Goal: Task Accomplishment & Management: Use online tool/utility

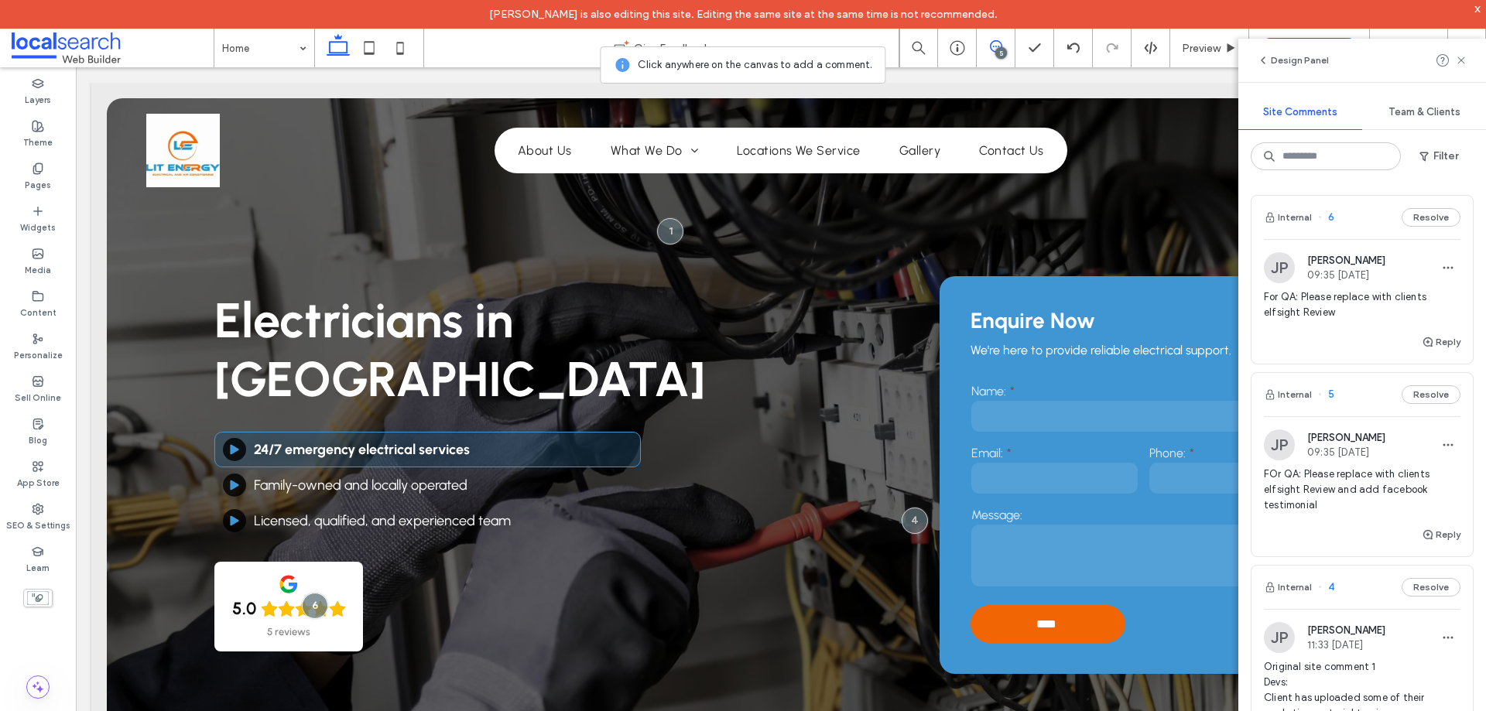
scroll to position [929, 0]
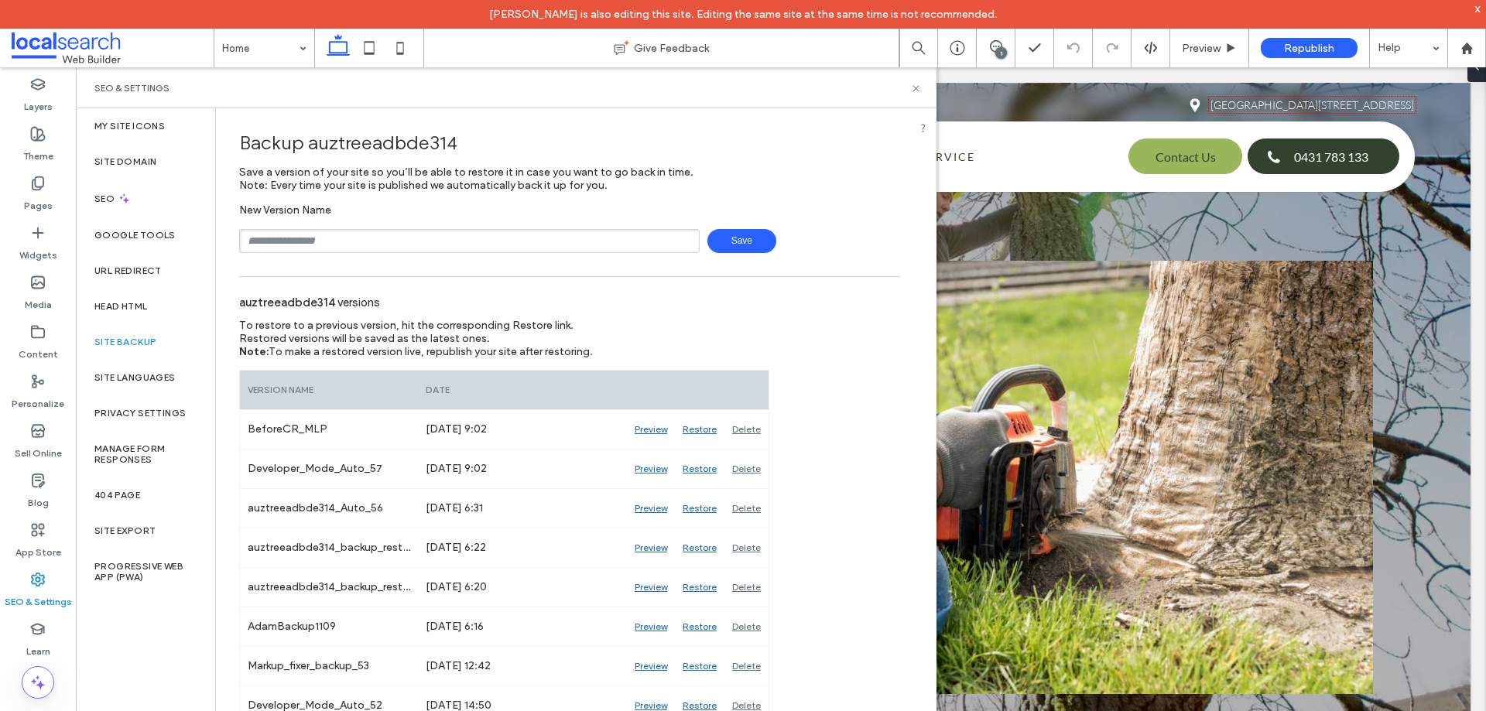
click at [353, 240] on input "text" at bounding box center [469, 241] width 461 height 24
click at [735, 240] on span "Save" at bounding box center [741, 241] width 69 height 24
click at [710, 241] on span "Save" at bounding box center [741, 241] width 69 height 24
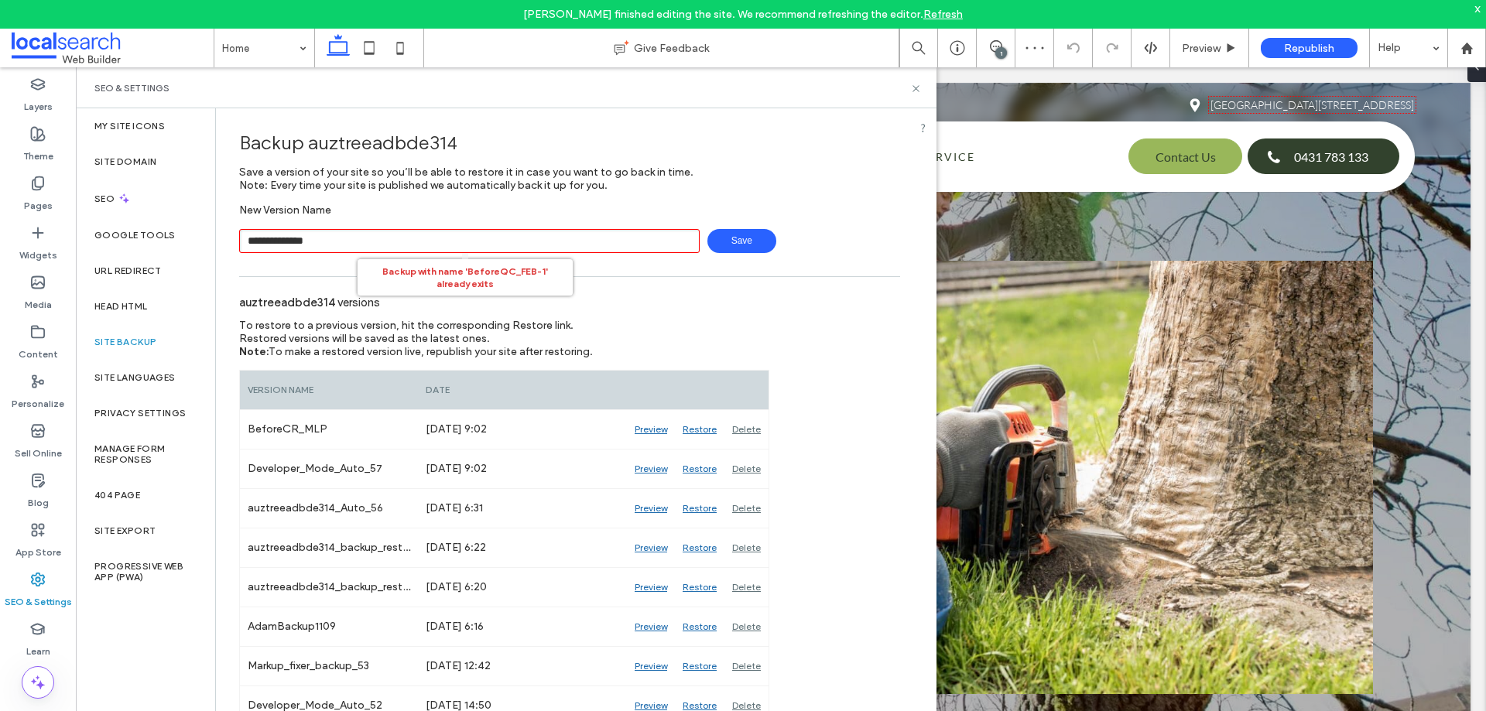
click at [527, 242] on input "**********" at bounding box center [469, 241] width 461 height 24
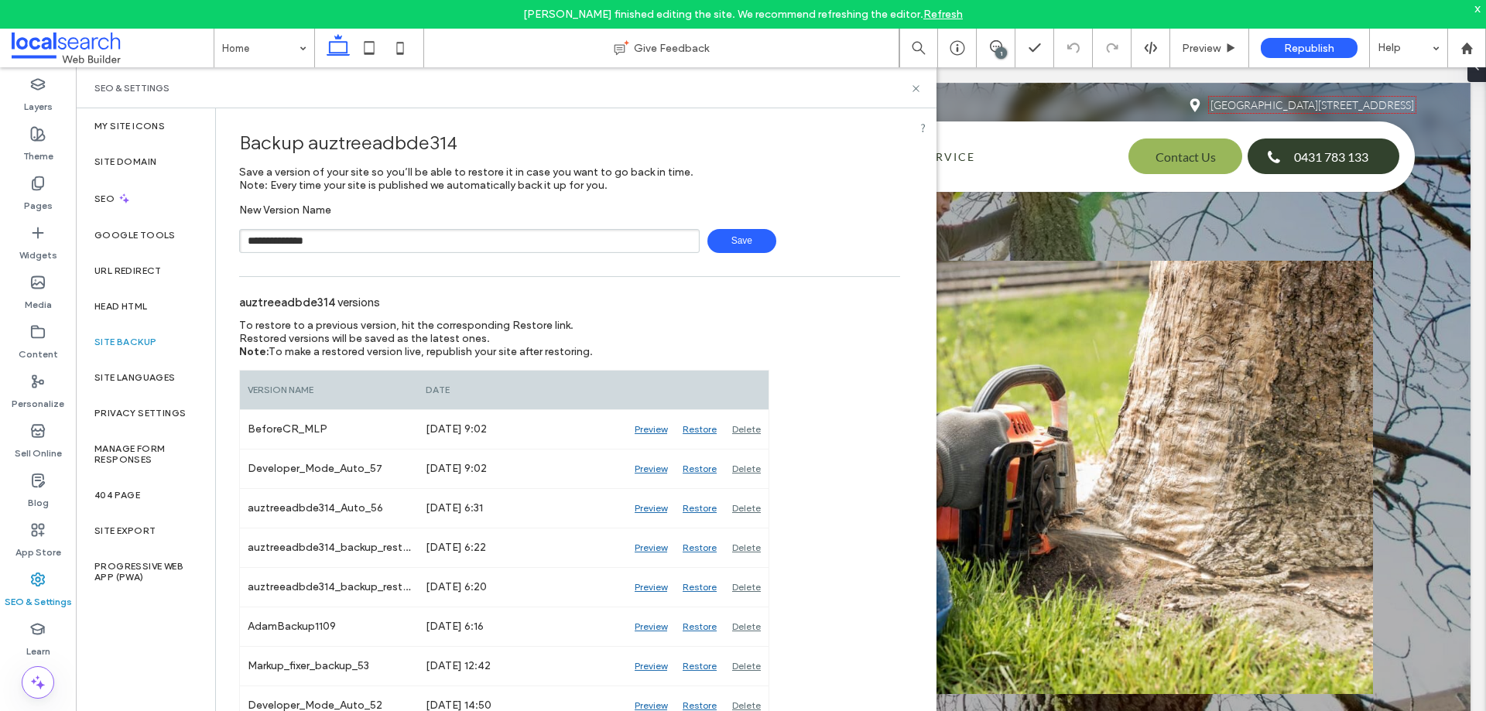
type input "**********"
click at [730, 252] on span "Save" at bounding box center [741, 241] width 69 height 24
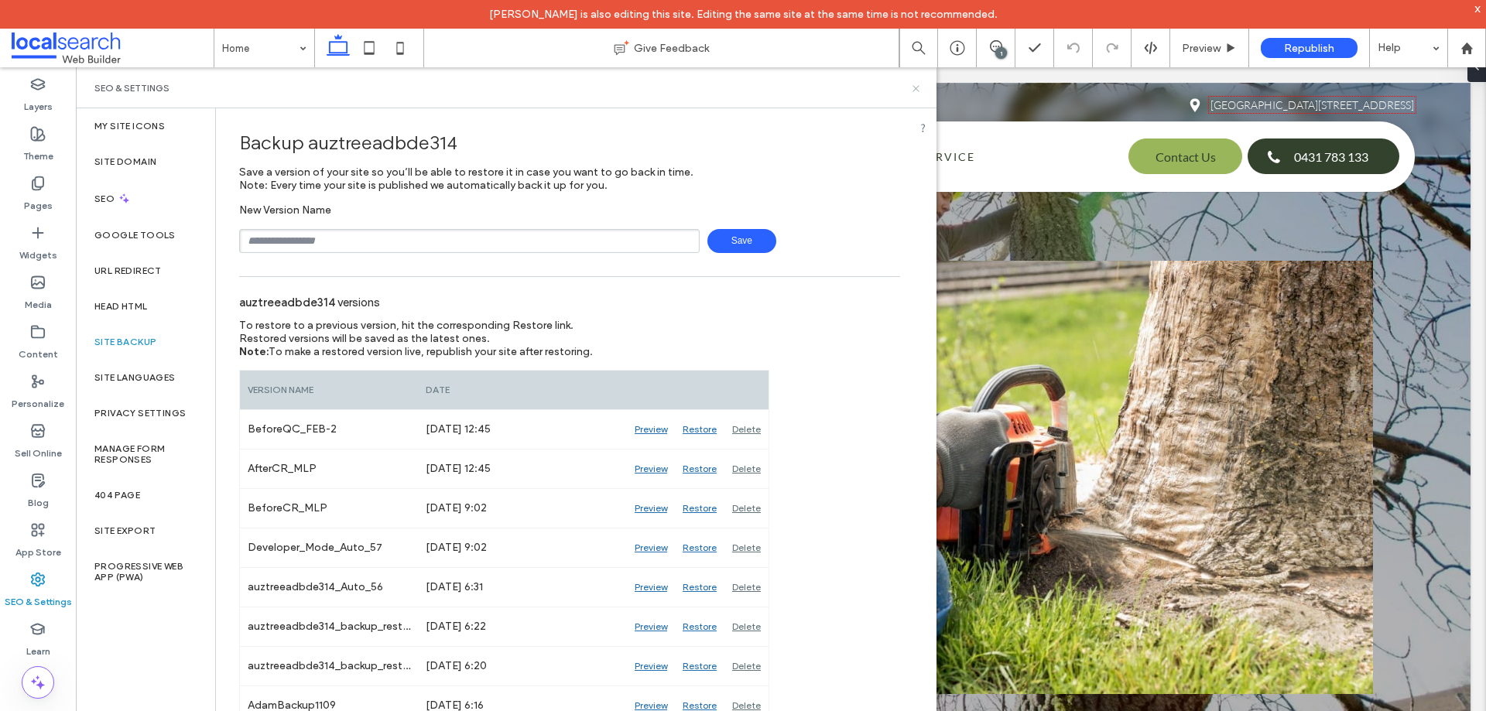
drag, startPoint x: 914, startPoint y: 91, endPoint x: 875, endPoint y: 2, distance: 97.4
click at [914, 90] on use at bounding box center [916, 88] width 6 height 6
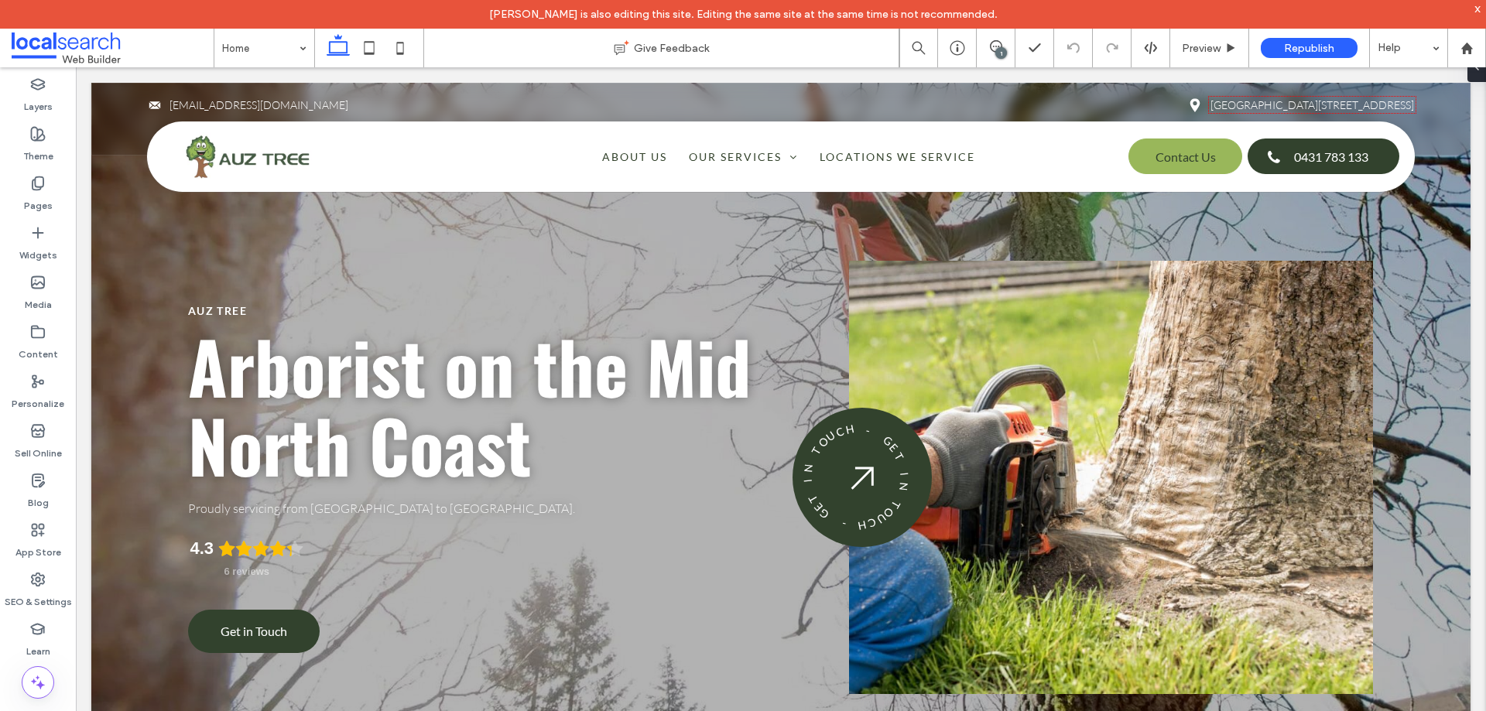
click at [998, 50] on div "1" at bounding box center [1001, 53] width 12 height 12
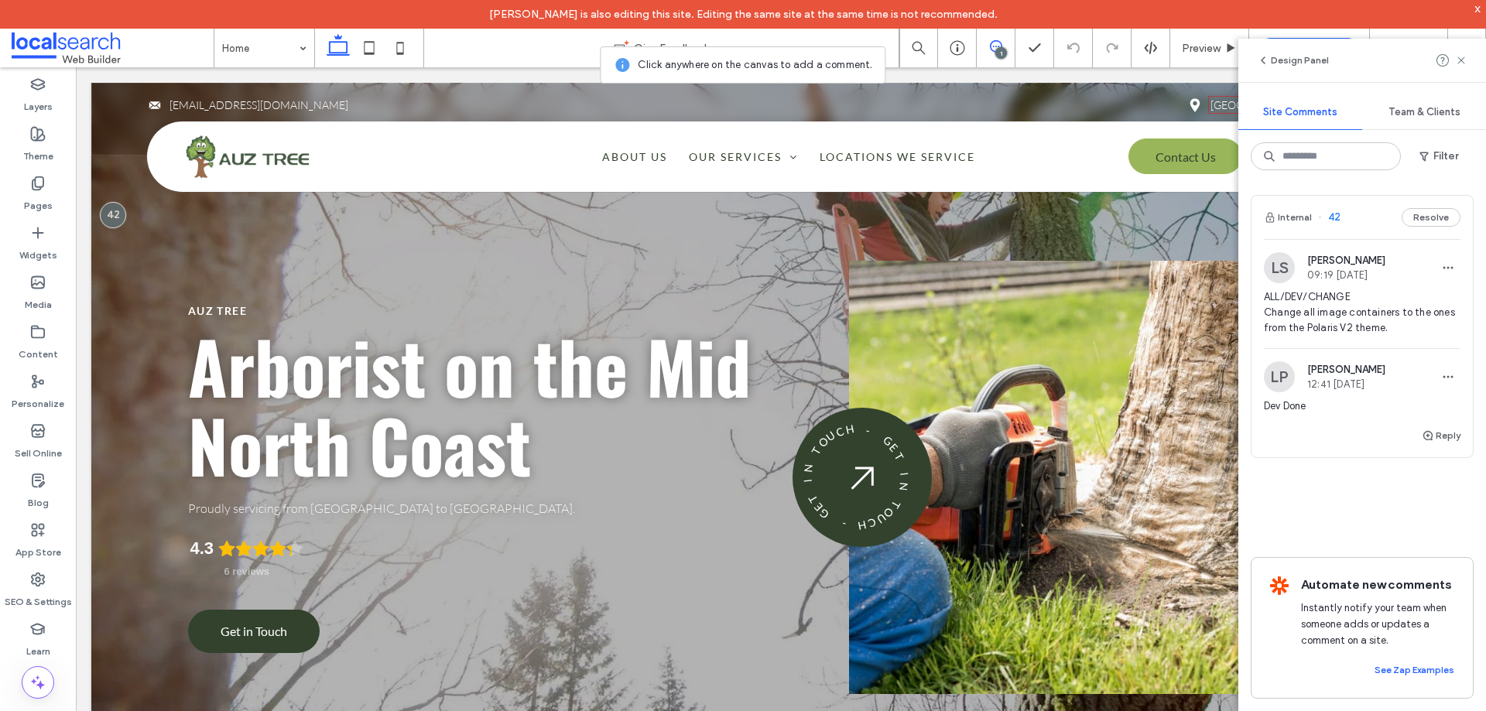
click at [1346, 313] on span "ALL/DEV/CHANGE Change all image containers to the ones from the Polaris V2 them…" at bounding box center [1362, 312] width 197 height 46
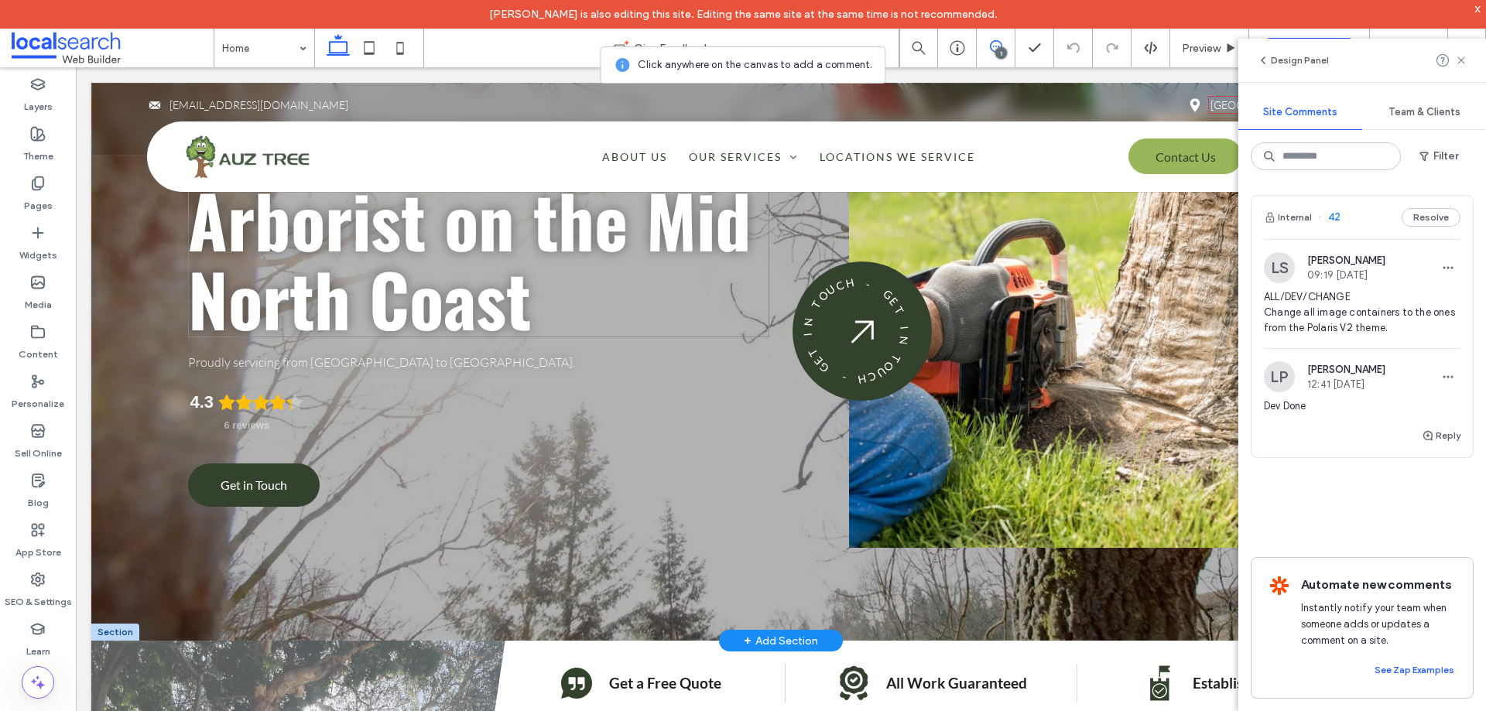
scroll to position [310, 0]
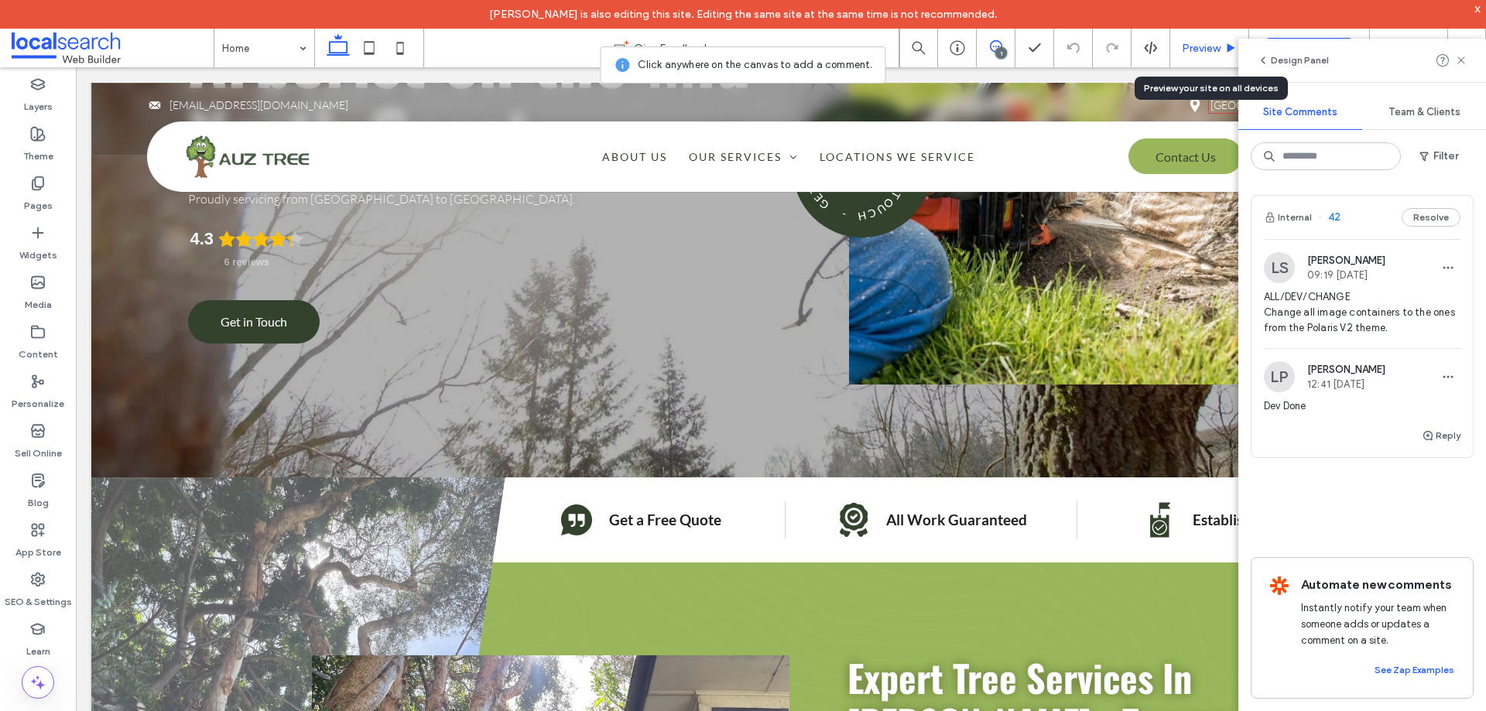
click at [1204, 38] on div "Preview" at bounding box center [1209, 48] width 79 height 39
click at [1189, 51] on span "Preview" at bounding box center [1201, 48] width 39 height 13
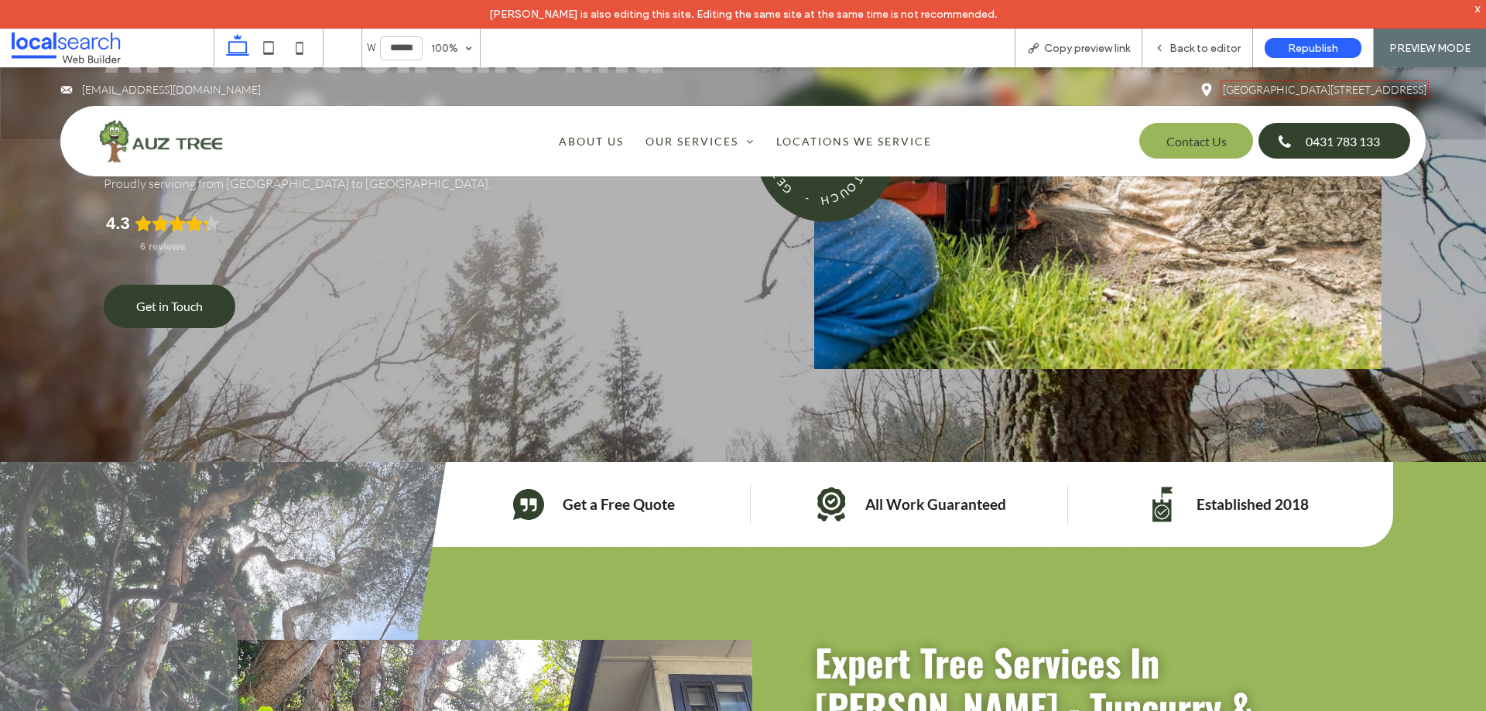
scroll to position [294, 0]
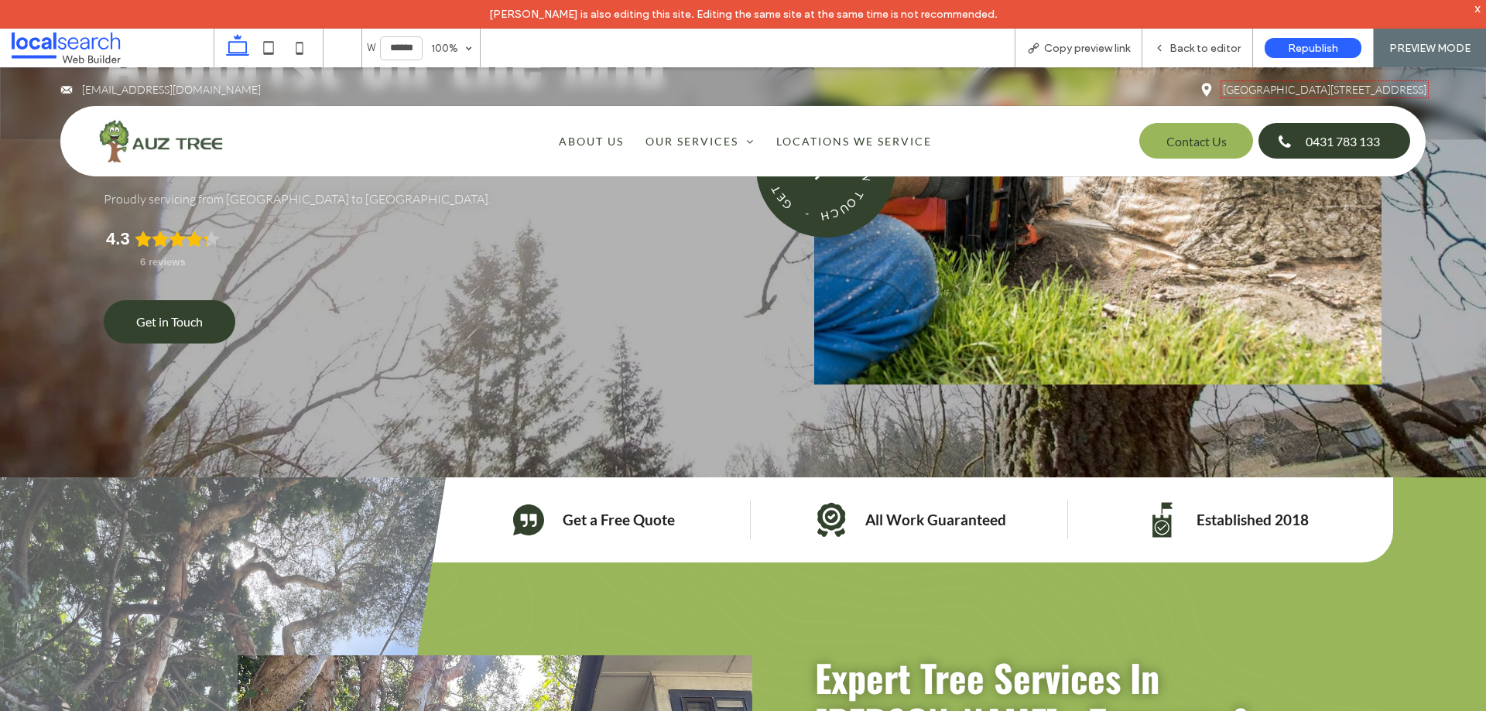
click at [1083, 46] on span "Copy preview link" at bounding box center [1087, 48] width 86 height 13
click at [1210, 47] on span "Back to editor" at bounding box center [1204, 48] width 71 height 13
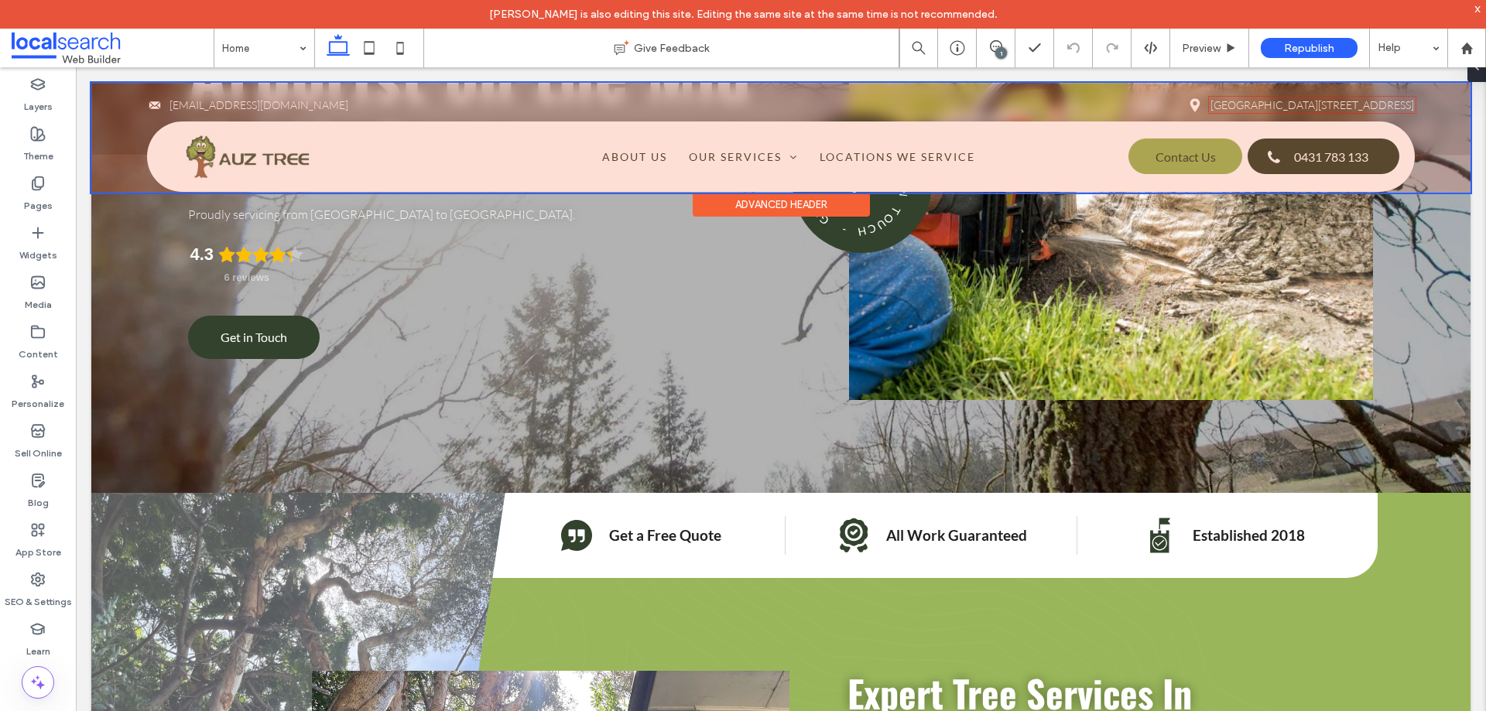
scroll to position [310, 0]
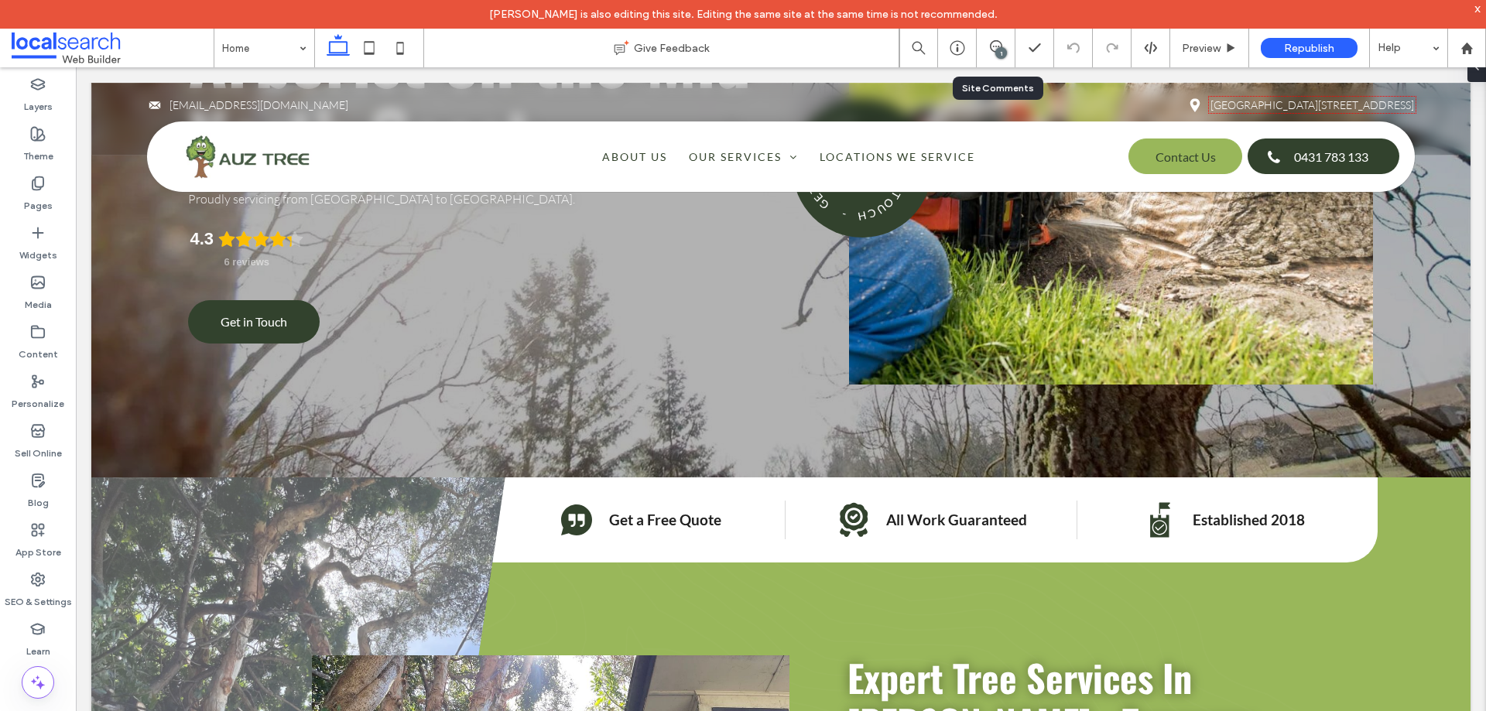
click at [996, 60] on div "1" at bounding box center [996, 48] width 39 height 39
click at [996, 48] on icon at bounding box center [996, 46] width 12 height 12
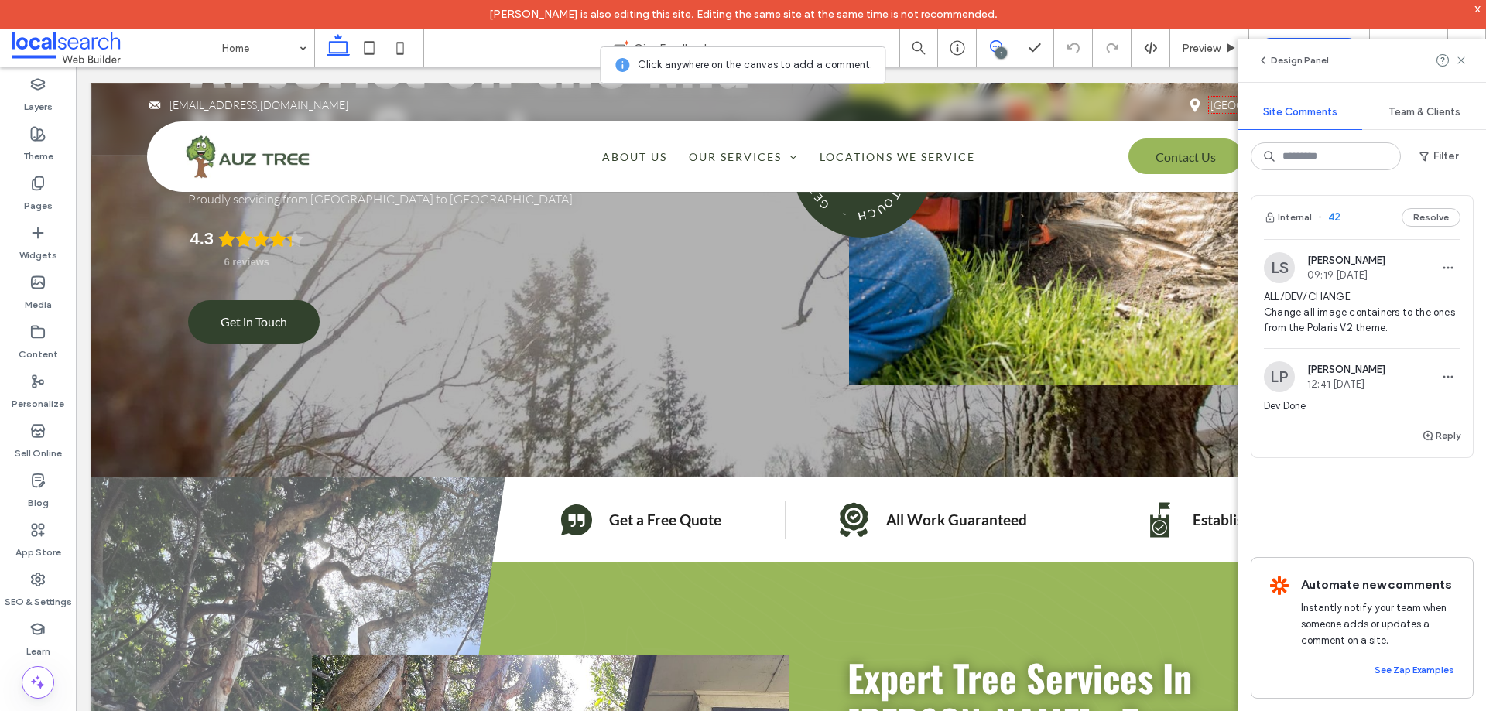
click at [1351, 332] on span "ALL/DEV/CHANGE Change all image containers to the ones from the Polaris V2 them…" at bounding box center [1362, 312] width 197 height 46
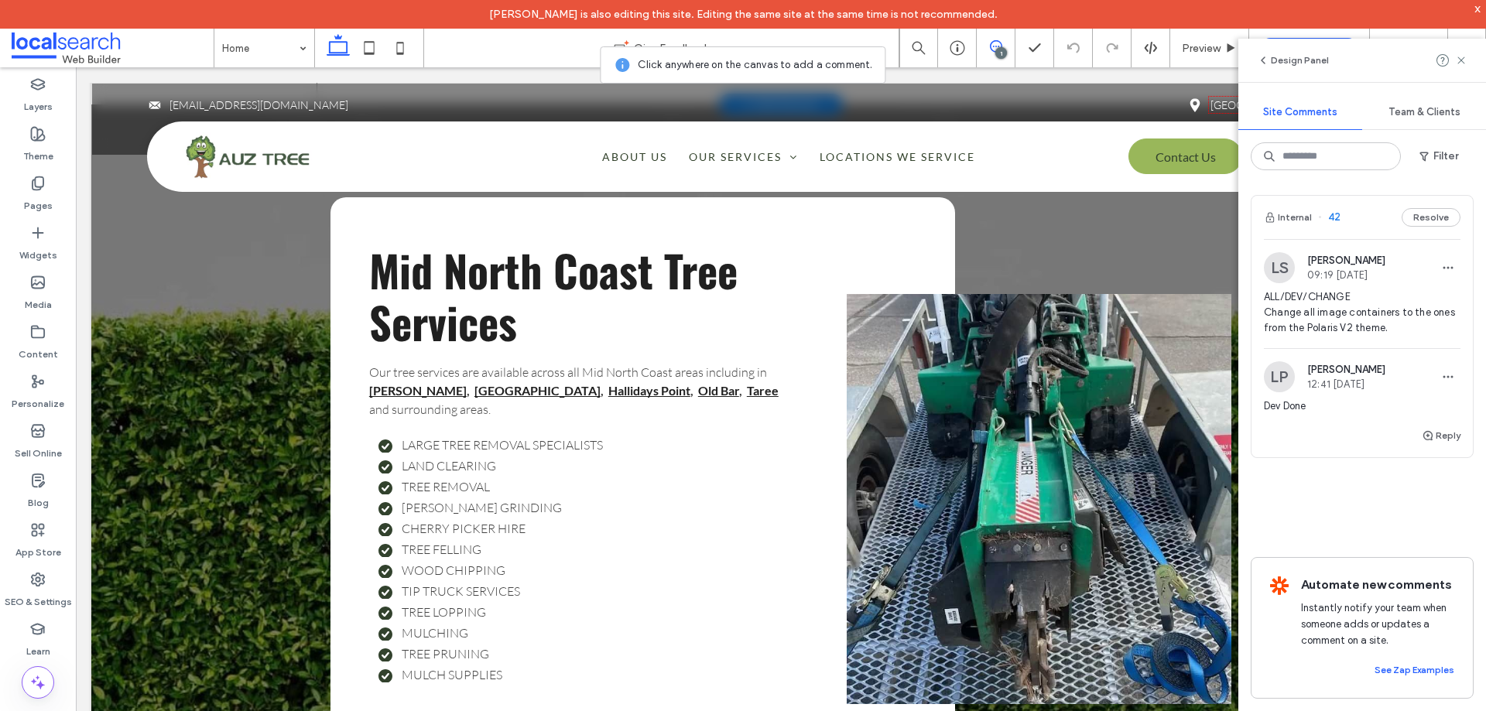
scroll to position [3190, 0]
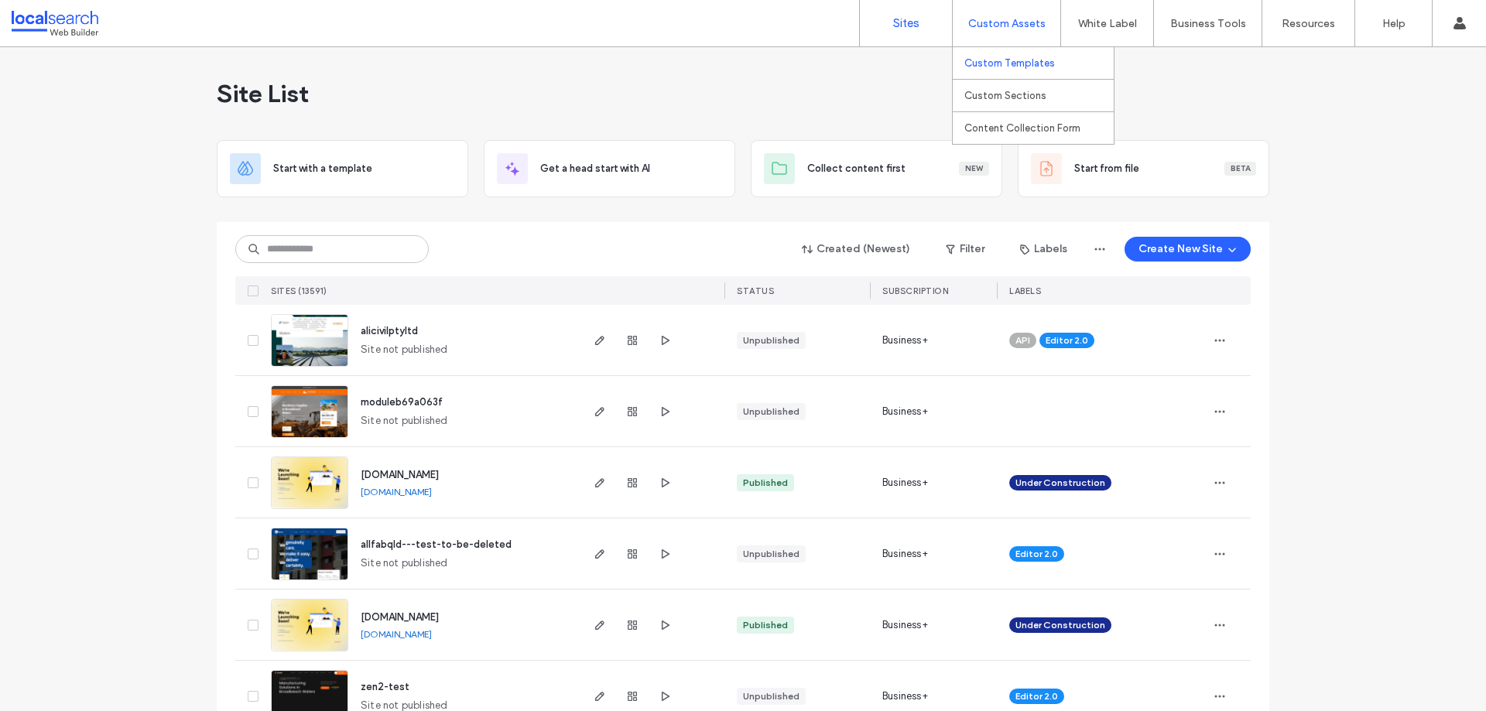
click at [1022, 70] on link "Custom Templates" at bounding box center [1038, 63] width 149 height 32
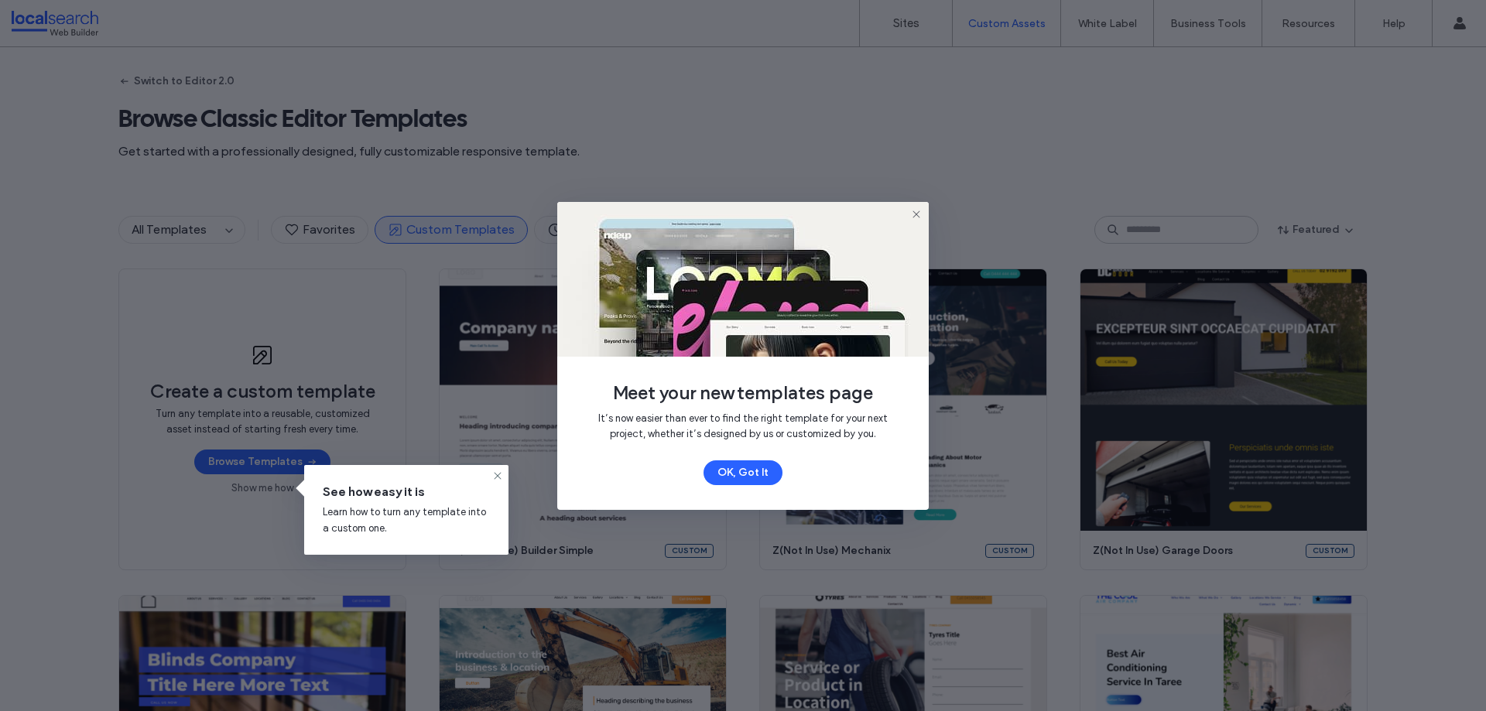
click at [917, 213] on use at bounding box center [916, 214] width 7 height 7
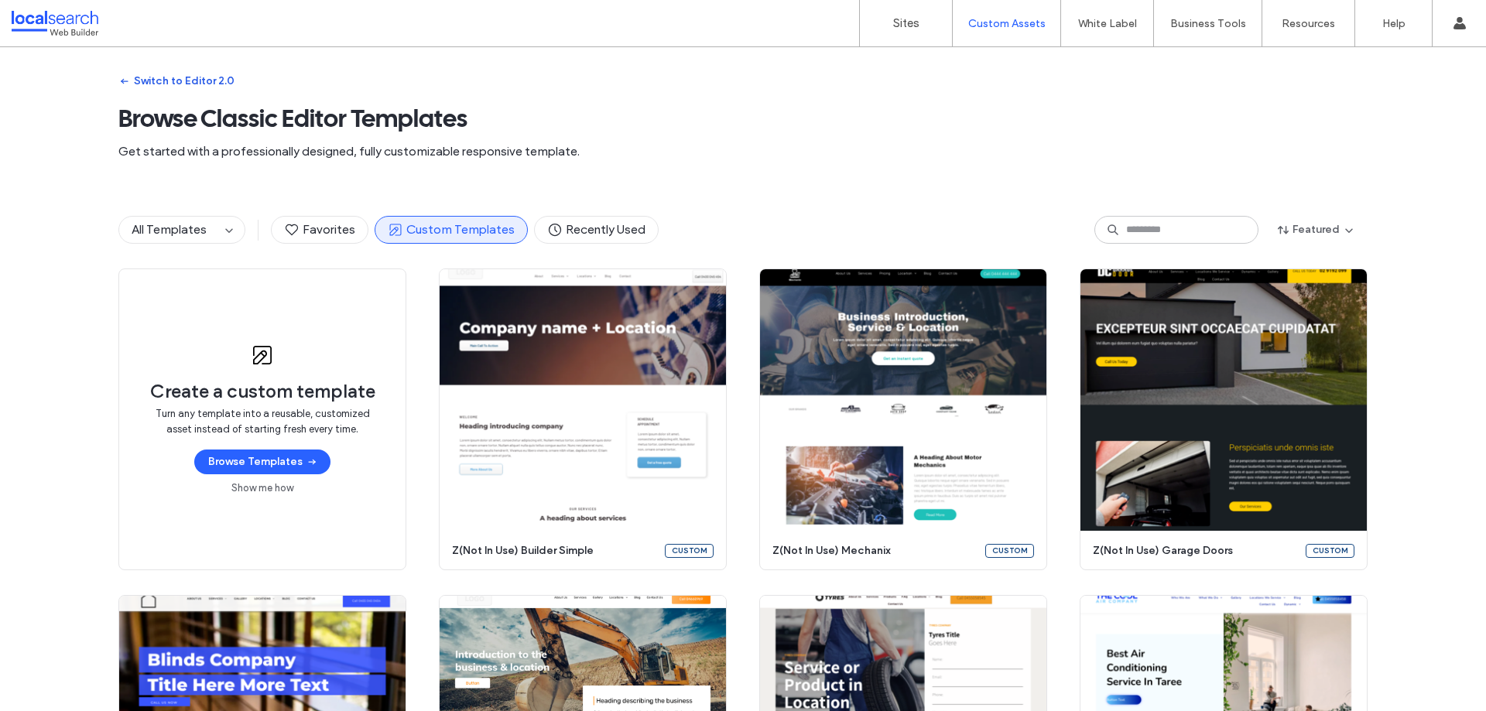
click at [206, 76] on button "Switch to Editor 2.0" at bounding box center [176, 81] width 116 height 25
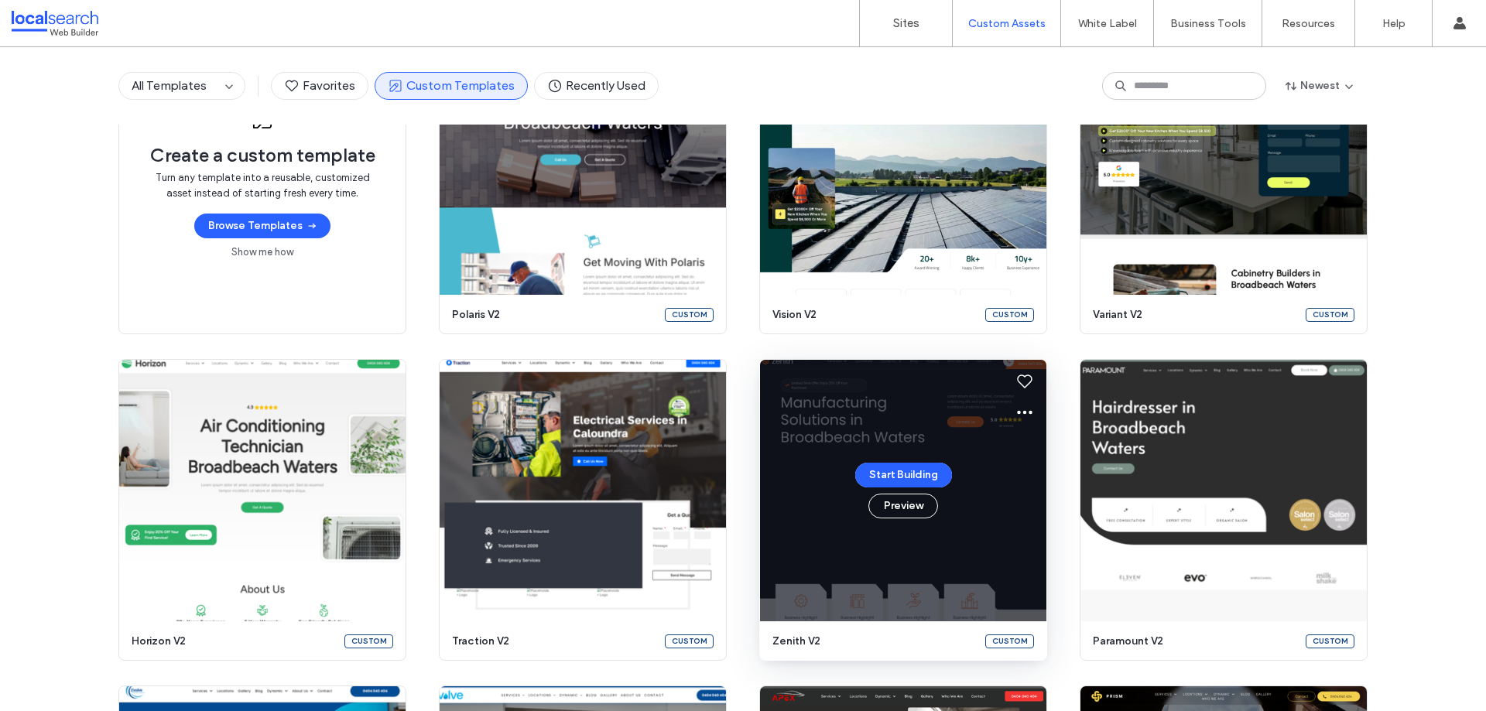
scroll to position [159, 0]
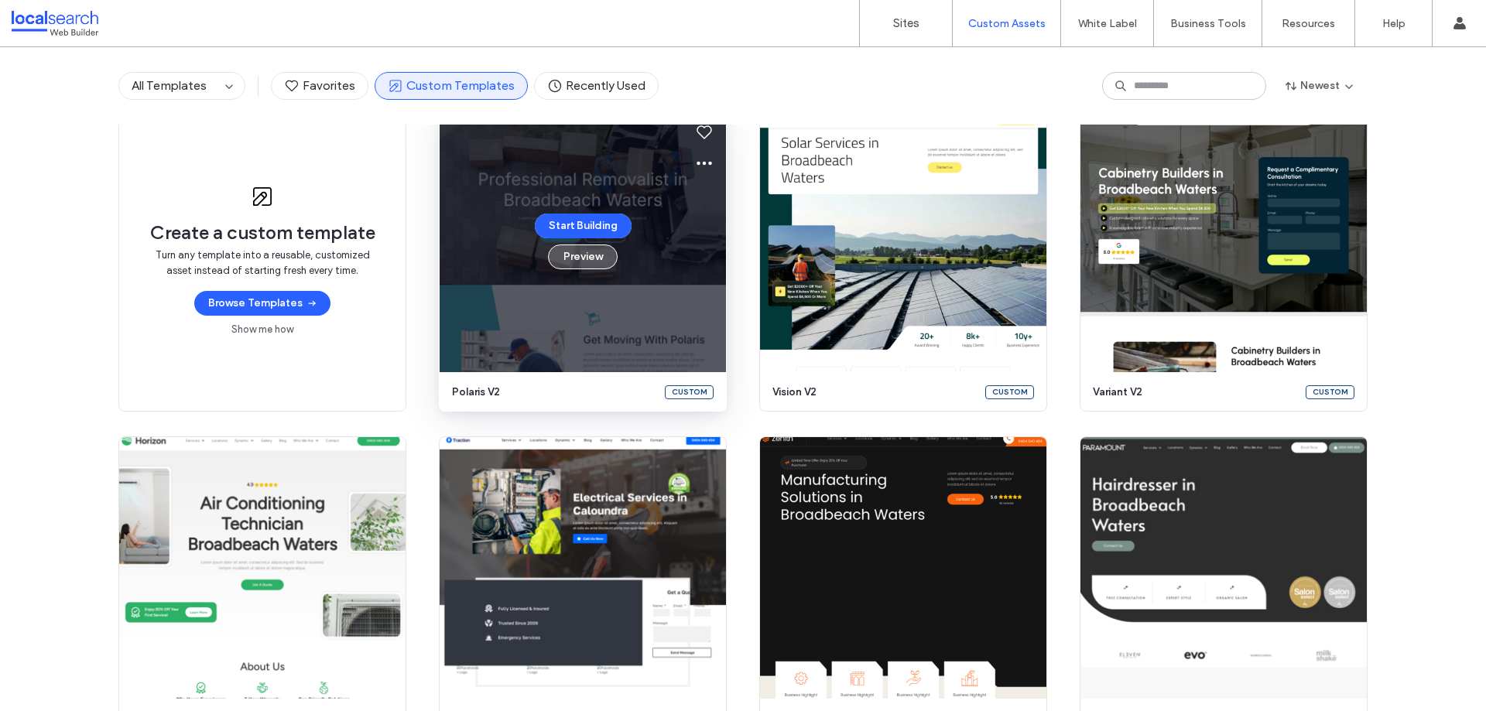
click at [556, 264] on button "Preview" at bounding box center [583, 257] width 70 height 25
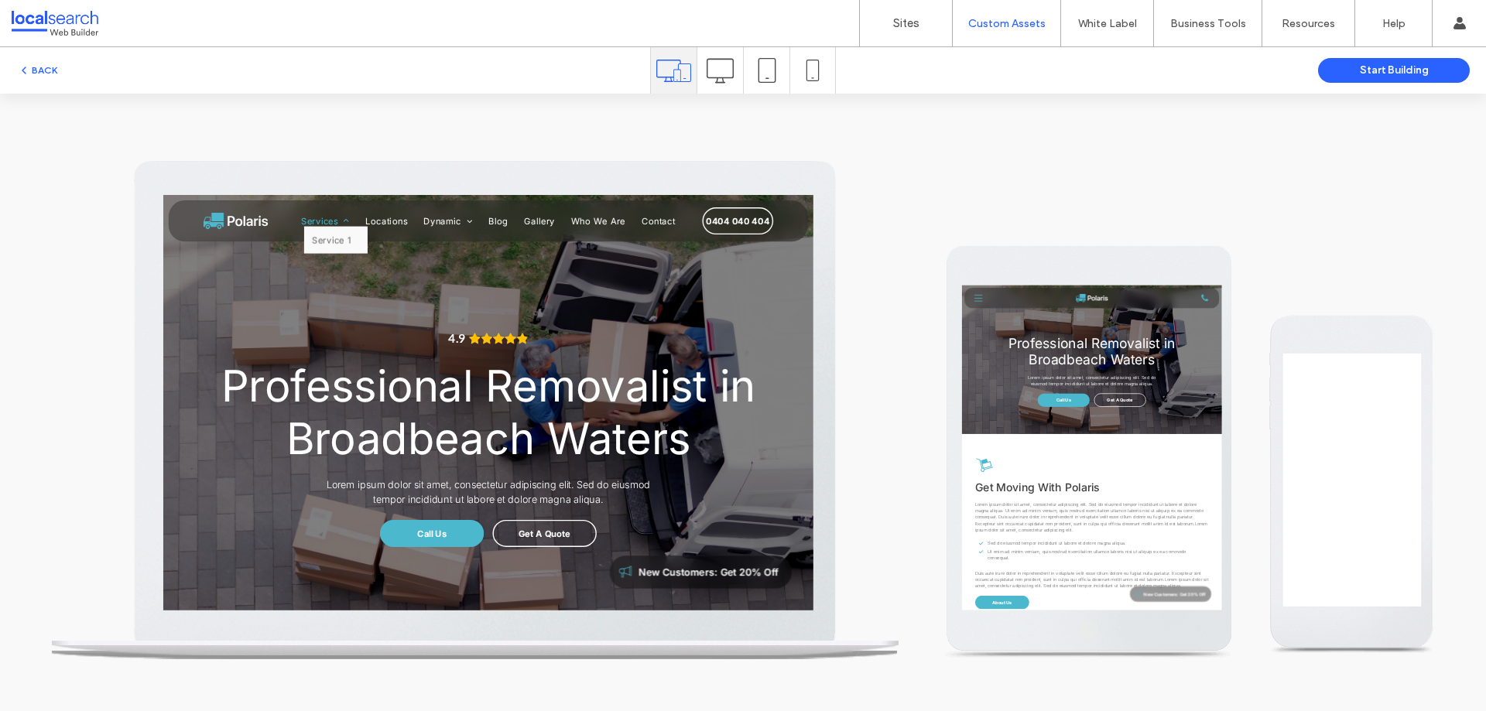
scroll to position [0, 0]
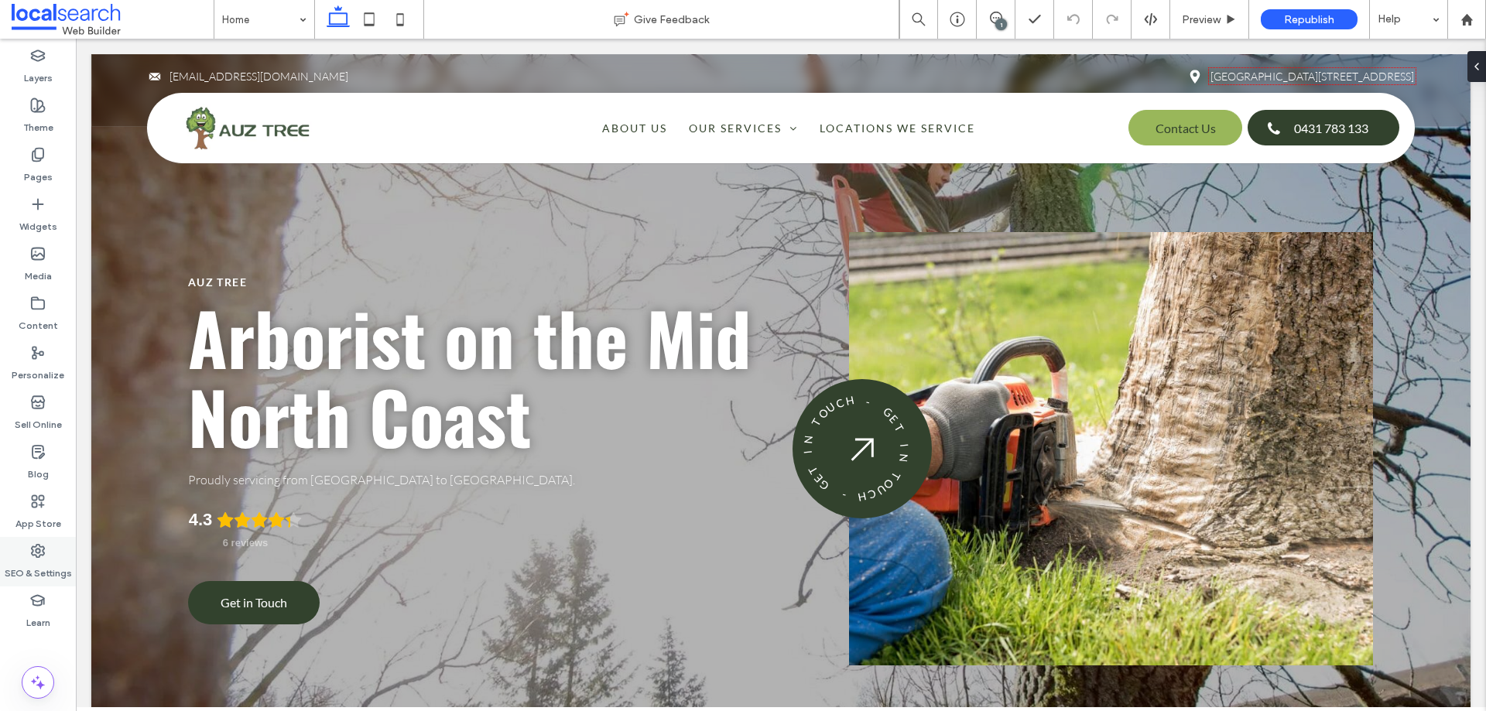
click at [45, 570] on label "SEO & Settings" at bounding box center [38, 570] width 67 height 22
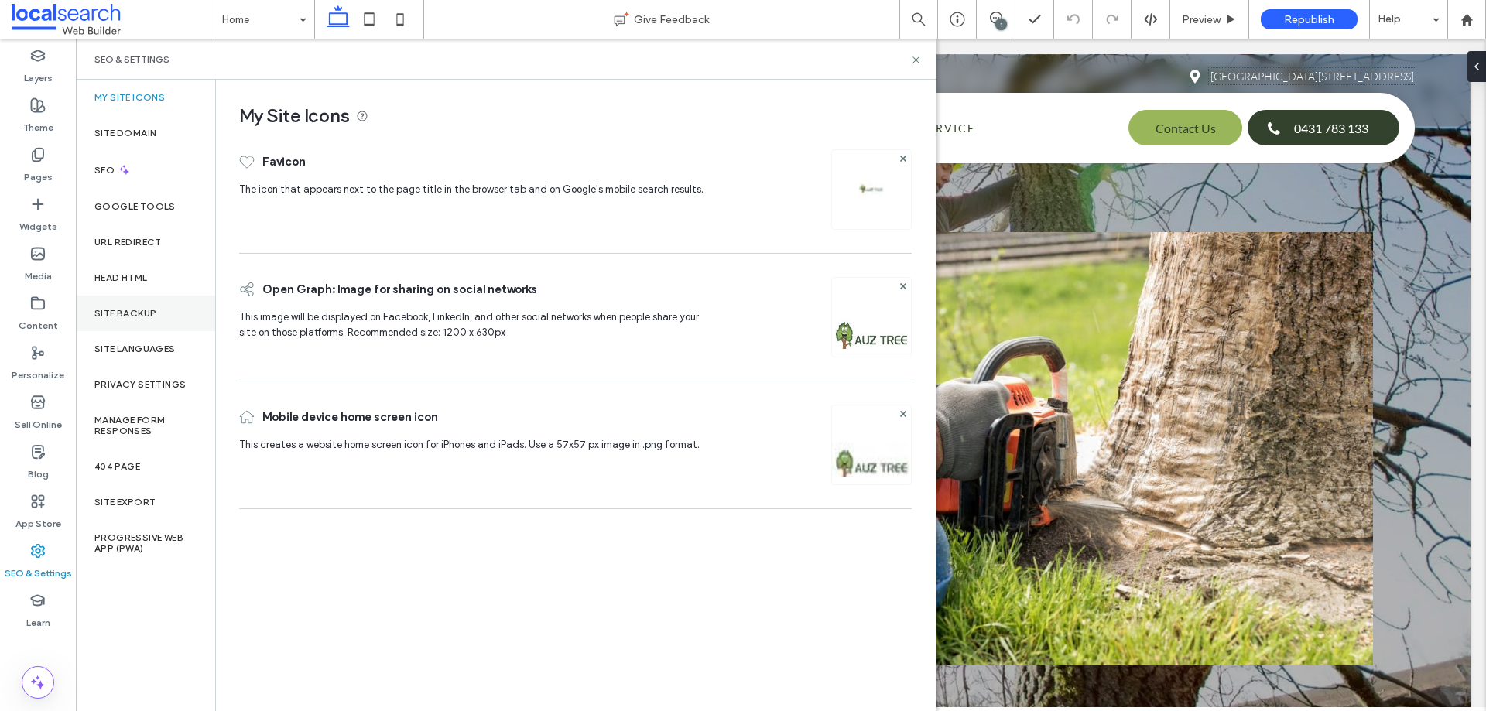
click at [159, 307] on div "Site Backup" at bounding box center [145, 314] width 139 height 36
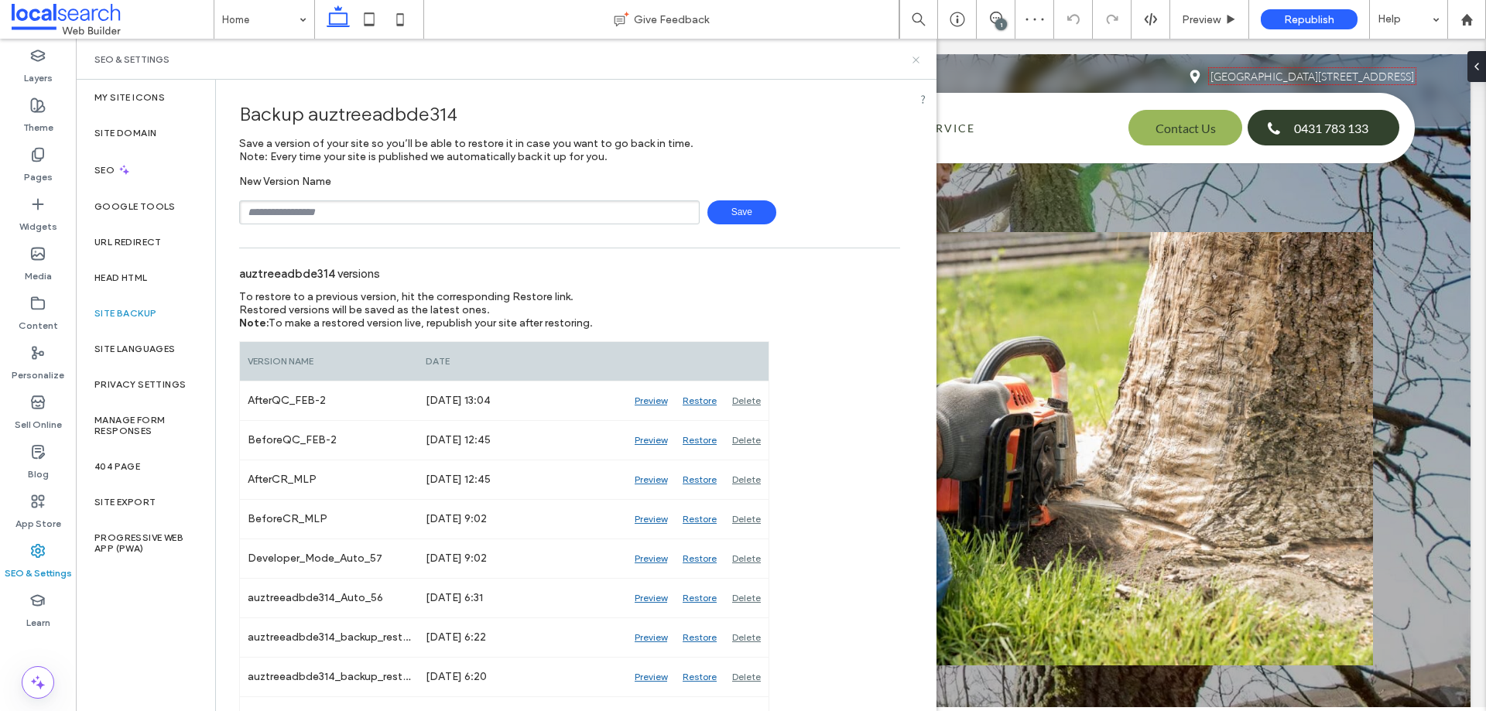
click at [913, 60] on icon at bounding box center [916, 60] width 12 height 12
